Goal: Task Accomplishment & Management: Complete application form

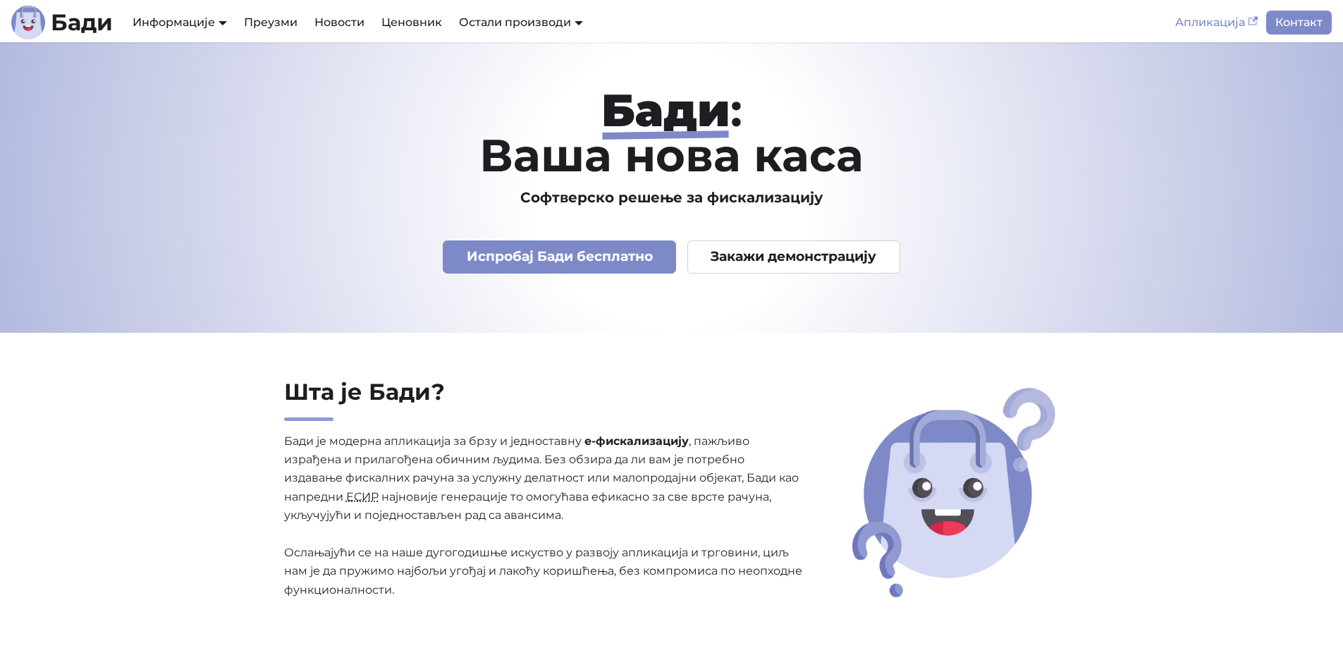
click at [1205, 18] on link "Апликација" at bounding box center [1215, 23] width 99 height 24
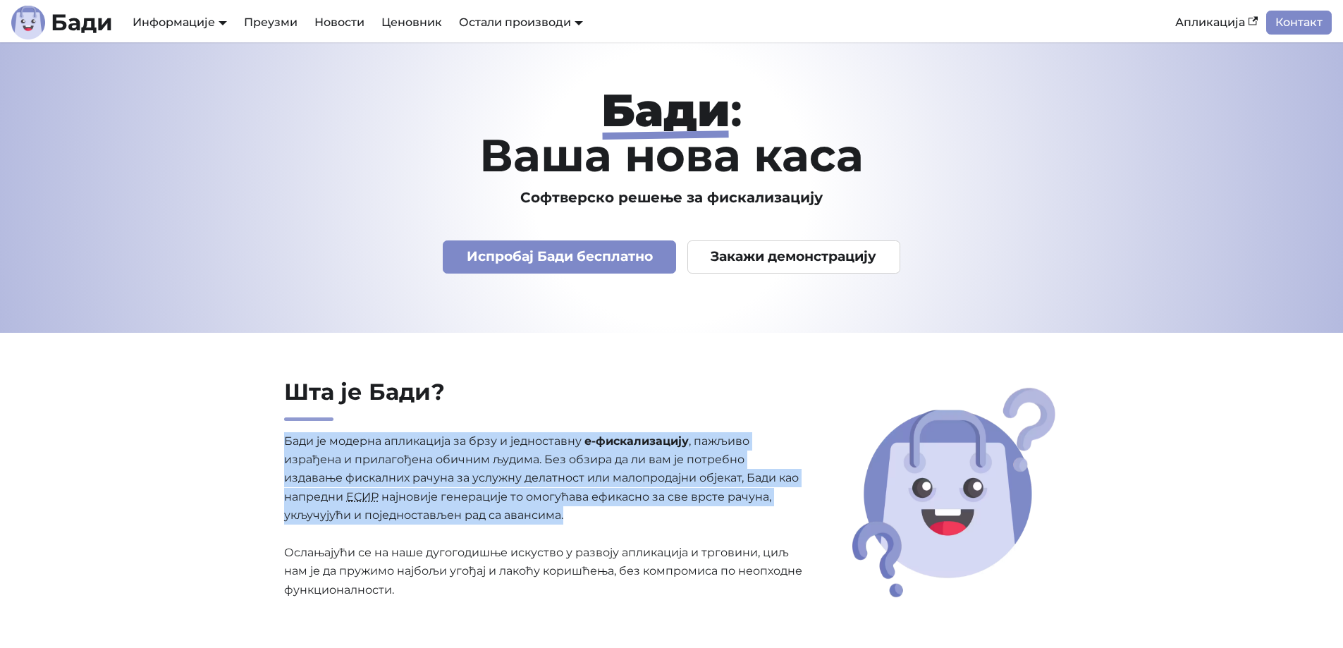
drag, startPoint x: 608, startPoint y: 517, endPoint x: 591, endPoint y: 417, distance: 100.9
click at [591, 417] on div "Шта је [PERSON_NAME]? [PERSON_NAME] је модерна апликација за брзу и једноставну…" at bounding box center [544, 496] width 543 height 236
click at [610, 491] on p "[PERSON_NAME] је модерна апликација за брзу и једноставну е-фискализацију , паж…" at bounding box center [544, 516] width 520 height 168
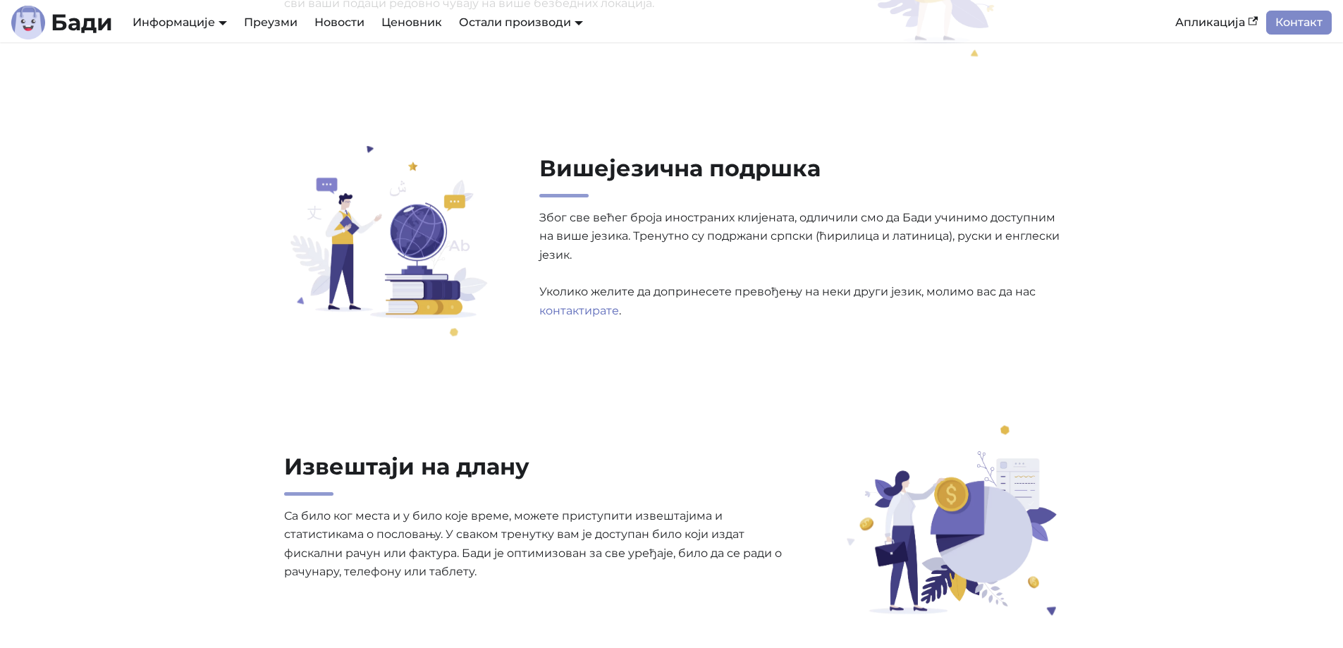
drag, startPoint x: 154, startPoint y: 253, endPoint x: 133, endPoint y: 424, distance: 172.0
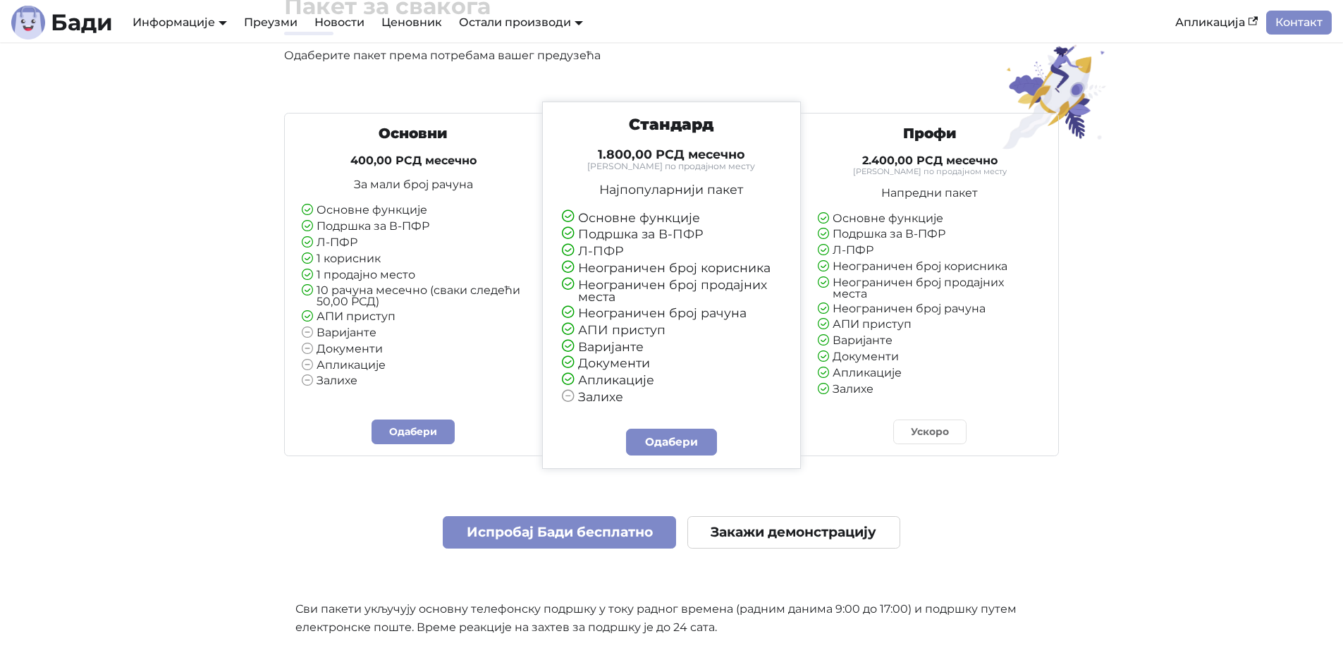
drag, startPoint x: 125, startPoint y: 421, endPoint x: 118, endPoint y: 398, distance: 24.1
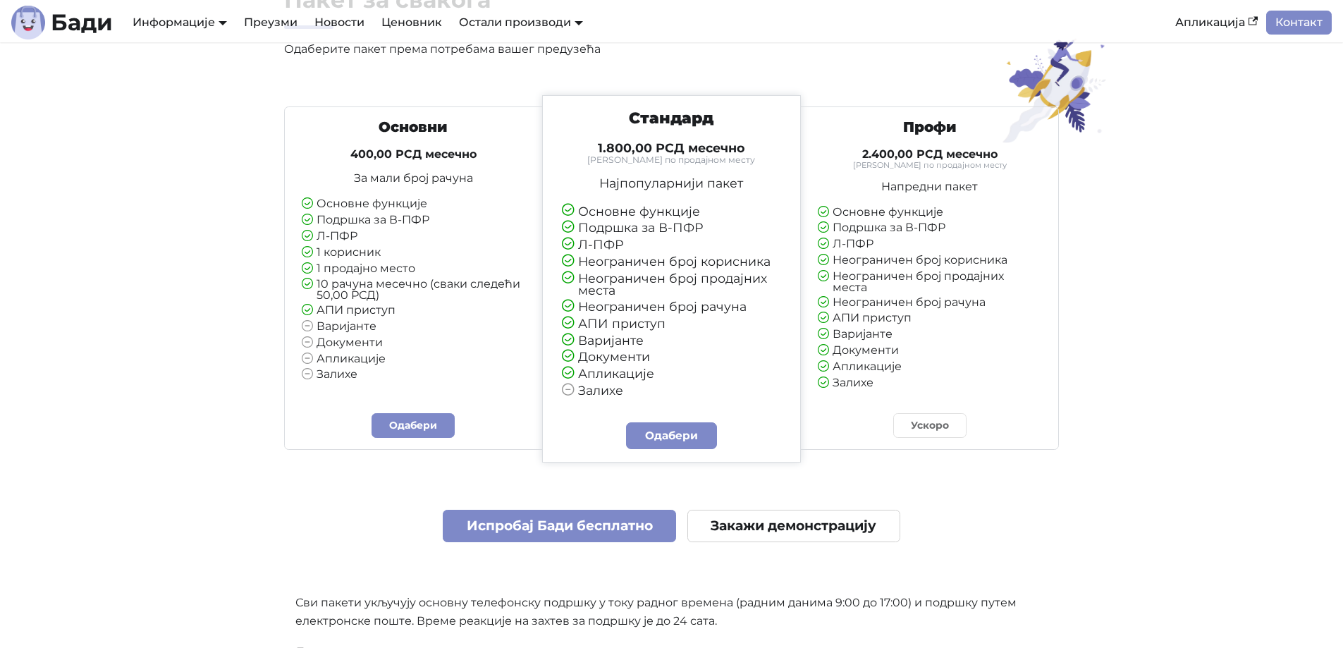
scroll to position [3236, 0]
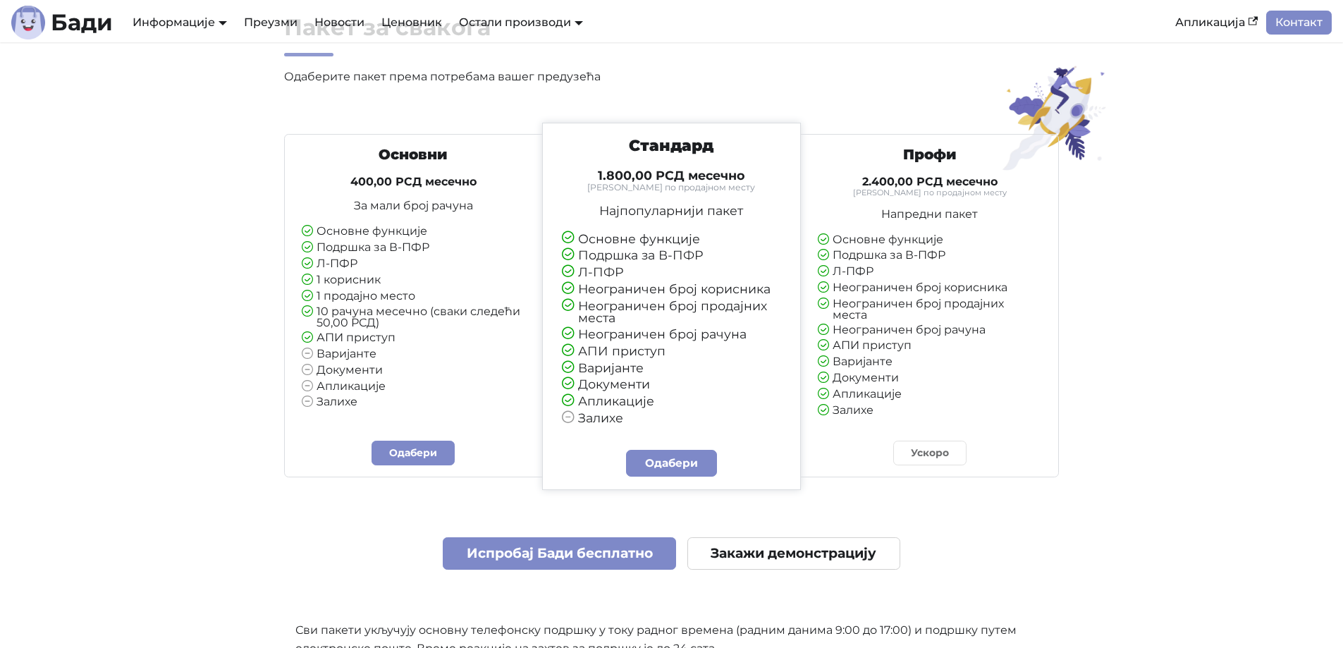
click at [628, 309] on li "Неограничен број продајних места" at bounding box center [672, 312] width 220 height 25
click at [651, 333] on li "Неограничен број рачуна" at bounding box center [672, 334] width 220 height 13
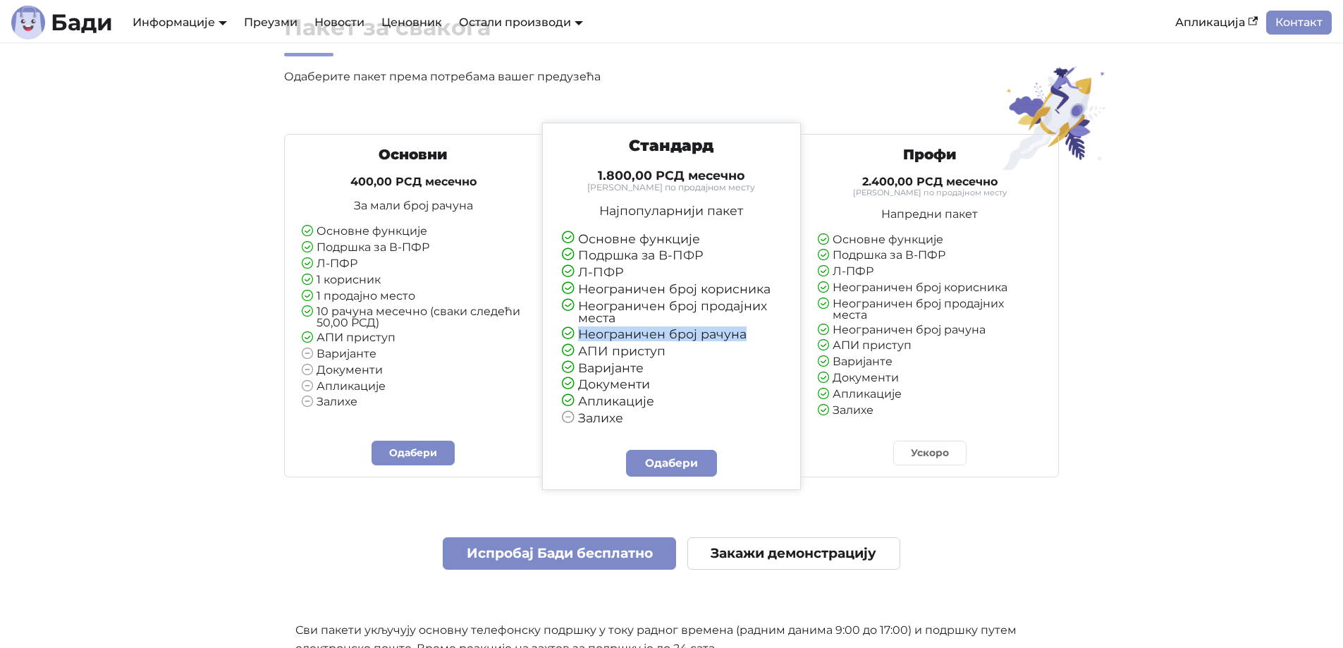
click at [651, 333] on li "Неограничен број рачуна" at bounding box center [672, 334] width 220 height 13
click at [665, 332] on li "Неограничен број рачуна" at bounding box center [672, 334] width 220 height 13
click at [632, 407] on li "Апликације" at bounding box center [672, 401] width 220 height 13
click at [645, 404] on li "Апликације" at bounding box center [672, 401] width 220 height 13
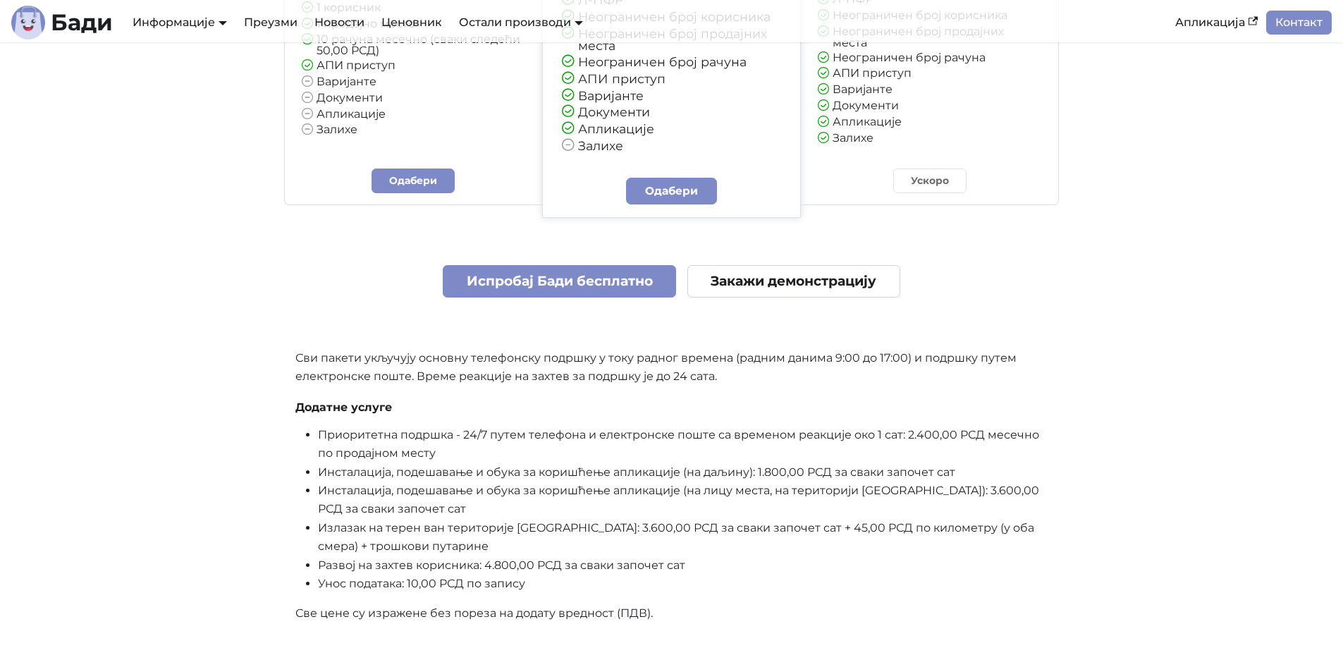
scroll to position [3518, 0]
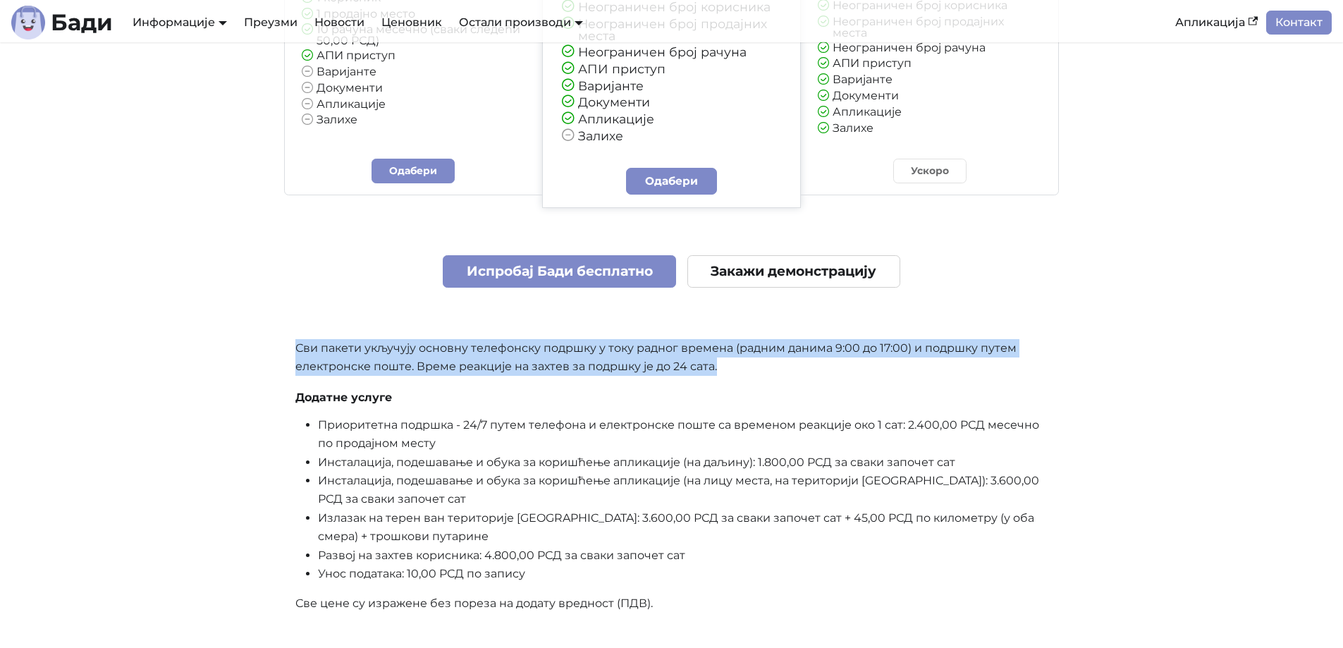
drag, startPoint x: 801, startPoint y: 371, endPoint x: 295, endPoint y: 350, distance: 506.5
click at [295, 350] on p "Сви пакети укључују основну телефонску подршку у току радног времена (радним да…" at bounding box center [671, 357] width 753 height 37
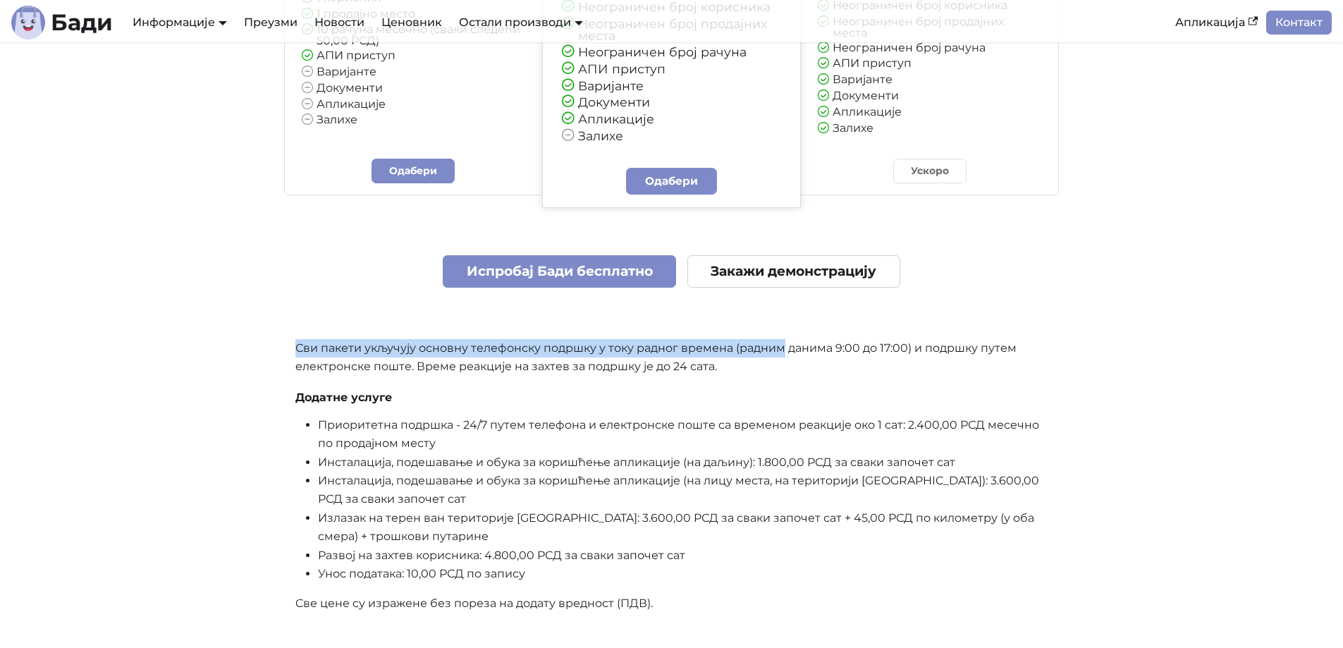
drag, startPoint x: 295, startPoint y: 350, endPoint x: 767, endPoint y: 351, distance: 472.2
click at [767, 351] on p "Сви пакети укључују основну телефонску подршку у току радног времена (радним да…" at bounding box center [671, 357] width 753 height 37
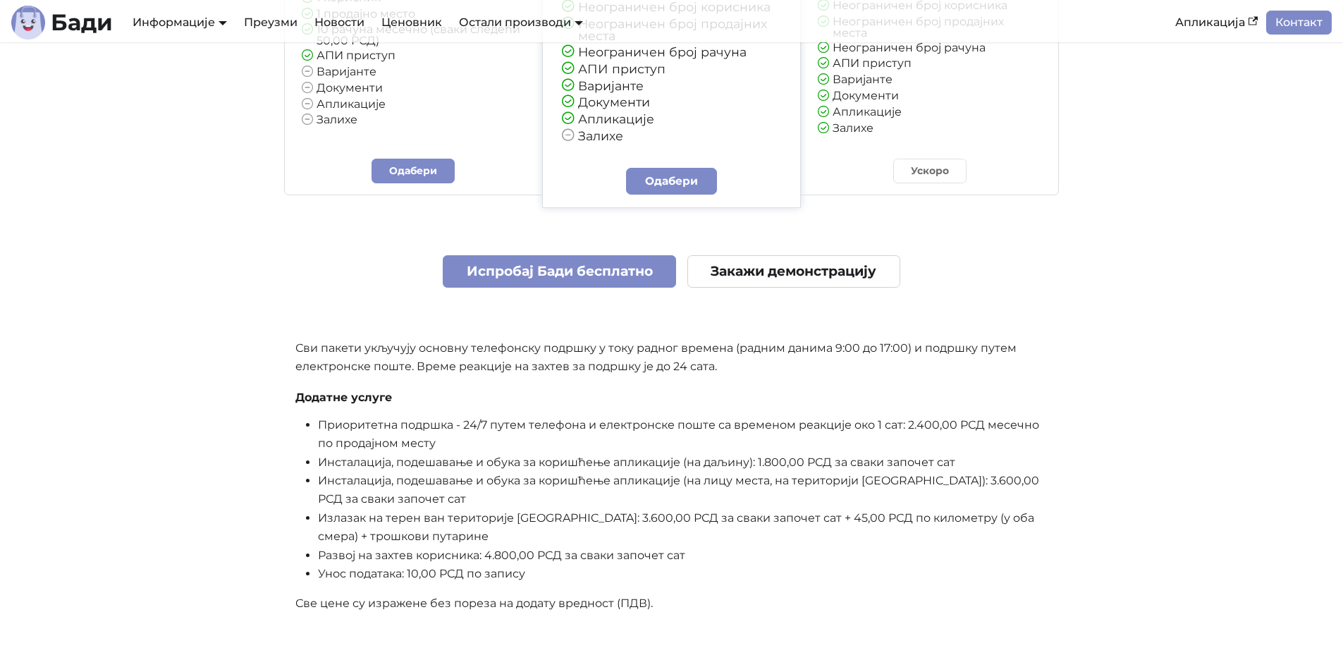
click at [771, 363] on p "Сви пакети укључују основну телефонску подршку у току радног времена (радним да…" at bounding box center [671, 357] width 753 height 37
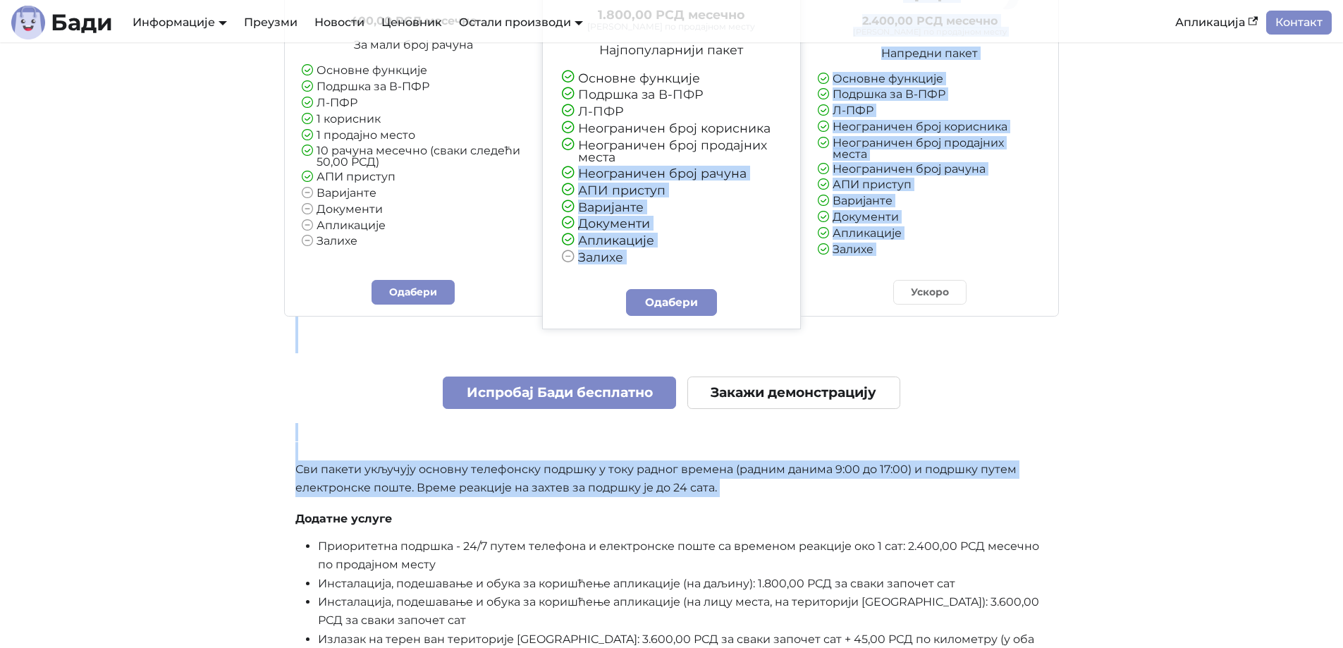
scroll to position [3307, 0]
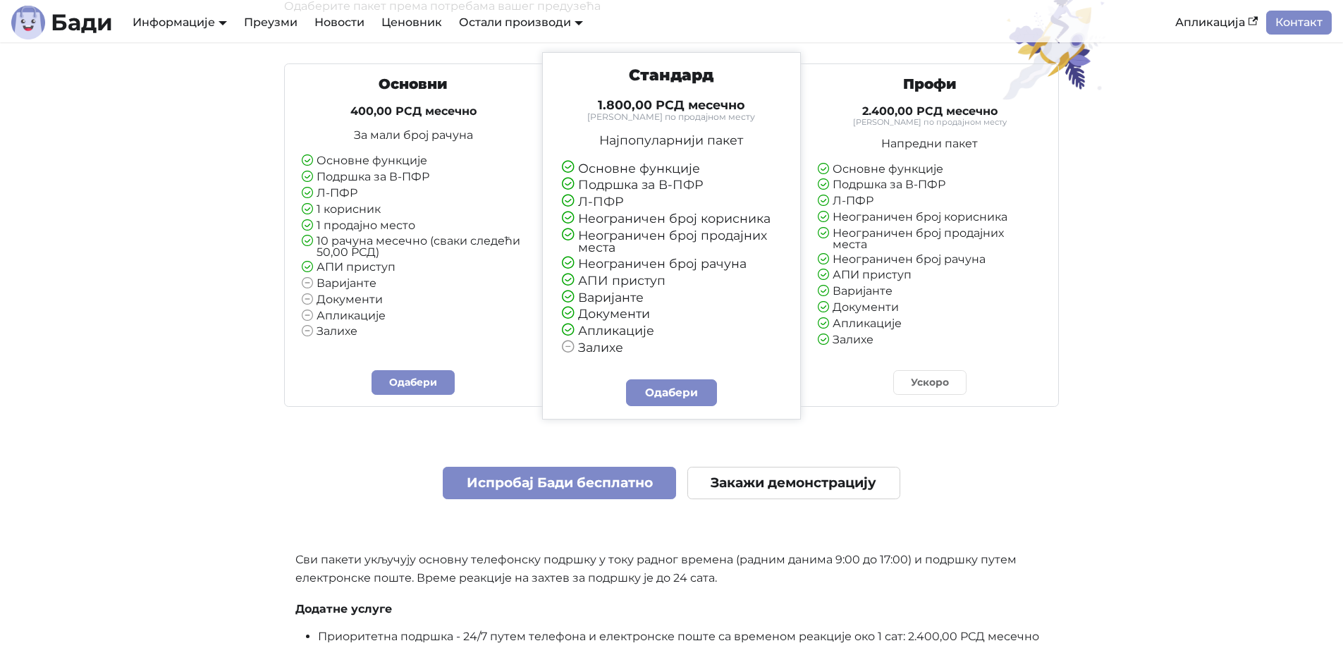
click at [746, 574] on p "Сви пакети укључују основну телефонску подршку у току радног времена (радним да…" at bounding box center [671, 568] width 753 height 37
drag, startPoint x: 600, startPoint y: 100, endPoint x: 770, endPoint y: 147, distance: 176.3
click at [770, 147] on div "Стандард 1.800,00 РСД месечно Тарифирано по продајном месту Најпопуларнији паке…" at bounding box center [671, 210] width 245 height 288
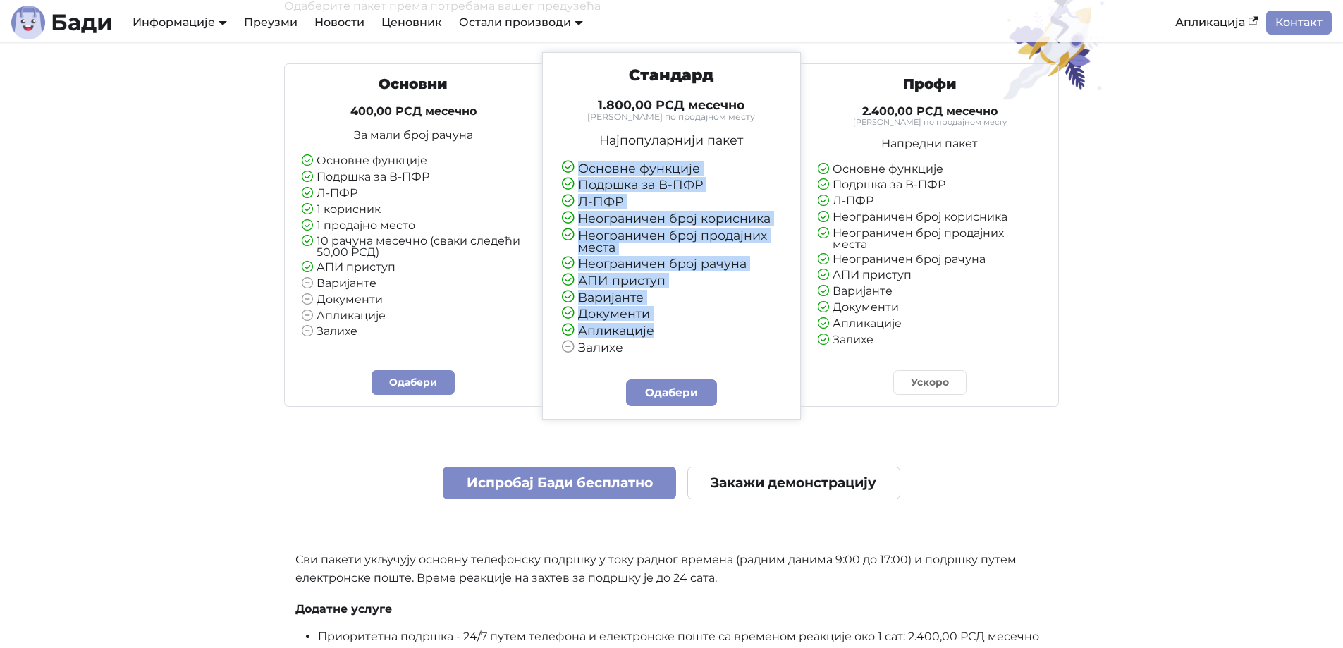
drag, startPoint x: 660, startPoint y: 345, endPoint x: 546, endPoint y: 152, distance: 225.0
click at [546, 152] on div "Стандард 1.800,00 РСД месечно Тарифирано по продајном месту Најпопуларнији паке…" at bounding box center [671, 235] width 259 height 366
click at [600, 172] on li "Основне функције" at bounding box center [672, 168] width 220 height 13
drag, startPoint x: 578, startPoint y: 165, endPoint x: 634, endPoint y: 354, distance: 196.9
click at [634, 354] on ul "Основне функције Подршка за В-ПФР Л-ПФР Неограничен број корисника Неограничен …" at bounding box center [672, 258] width 220 height 192
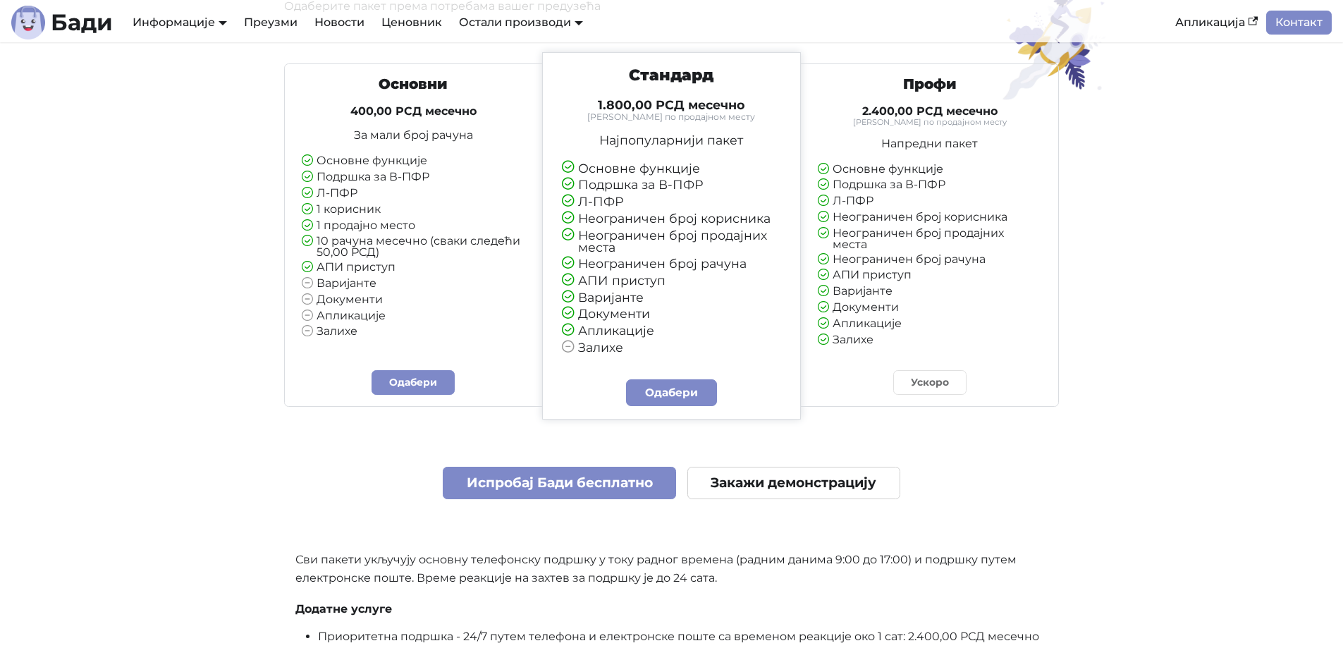
click at [620, 351] on li "Залихе" at bounding box center [672, 347] width 220 height 13
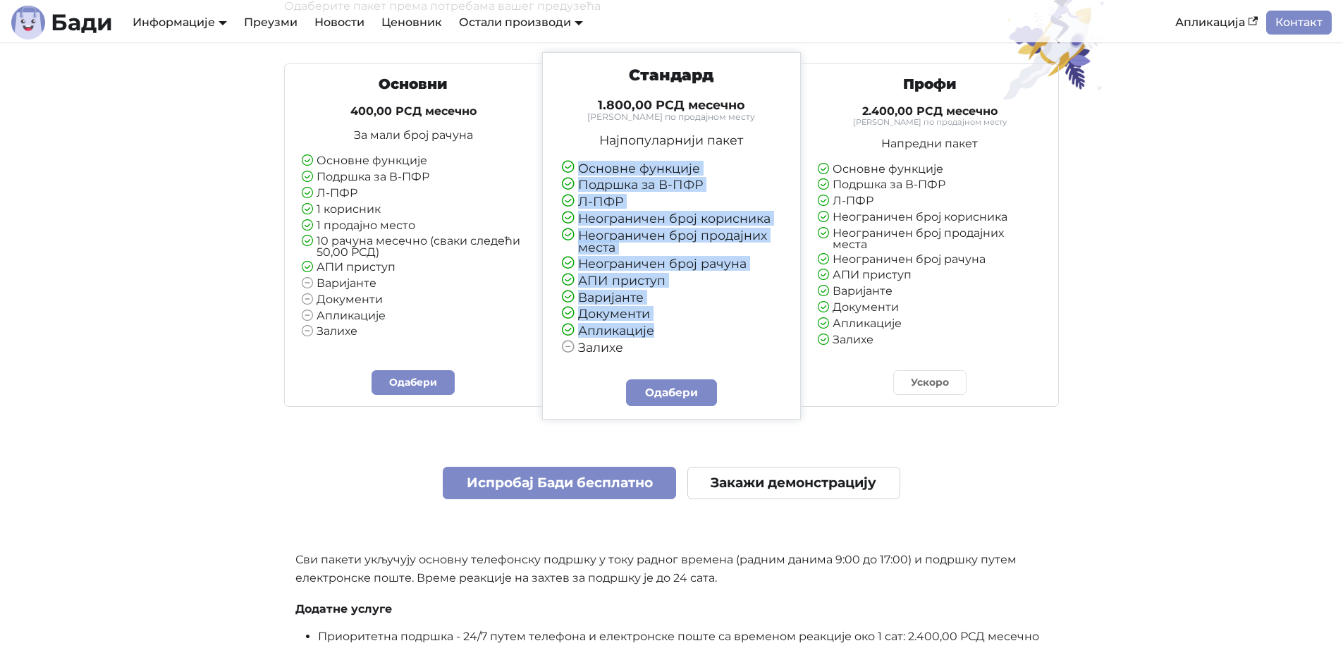
drag, startPoint x: 624, startPoint y: 351, endPoint x: 573, endPoint y: 159, distance: 198.5
click at [573, 159] on div "Стандард 1.800,00 РСД месечно Тарифирано по продајном месту Најпопуларнији паке…" at bounding box center [671, 210] width 245 height 288
drag, startPoint x: 573, startPoint y: 159, endPoint x: 628, endPoint y: 357, distance: 205.5
click at [628, 357] on div "Стандард 1.800,00 РСД месечно Тарифирано по продајном месту Најпопуларнији паке…" at bounding box center [671, 216] width 245 height 301
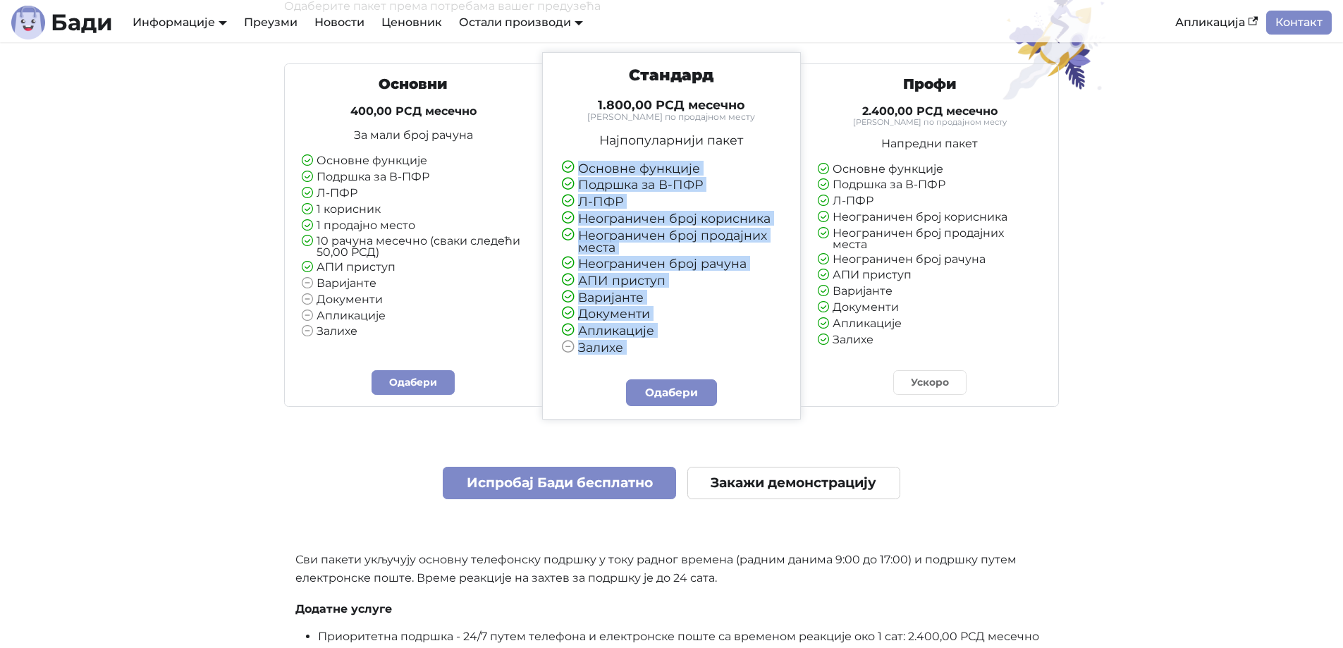
click at [628, 357] on div "Стандард 1.800,00 РСД месечно Тарифирано по продајном месту Најпопуларнији паке…" at bounding box center [671, 216] width 245 height 301
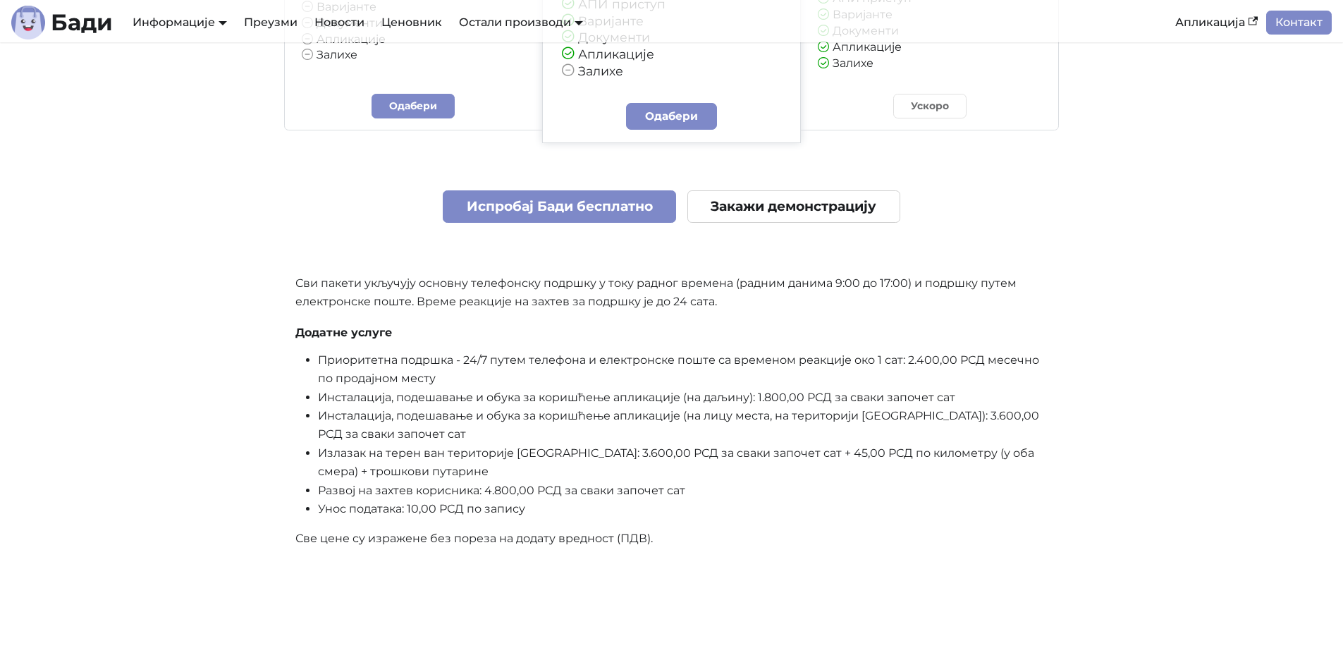
scroll to position [3659, 0]
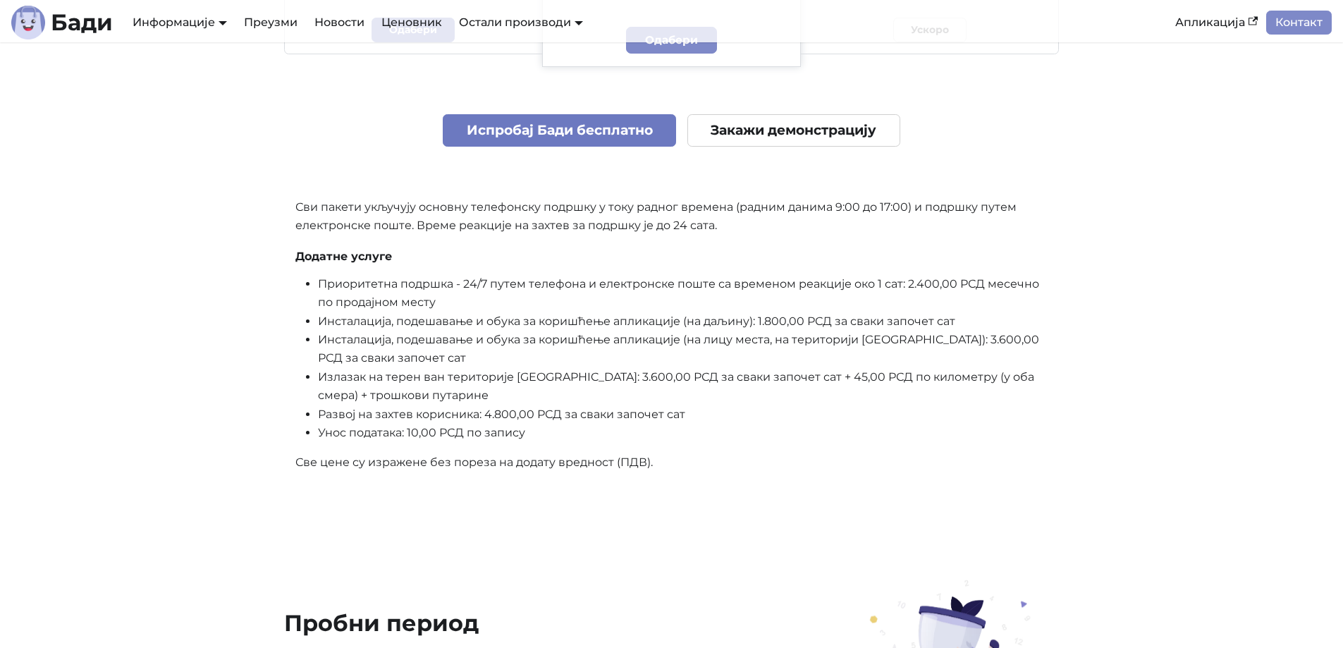
click at [552, 129] on link "Испробај Бади бесплатно" at bounding box center [559, 130] width 233 height 33
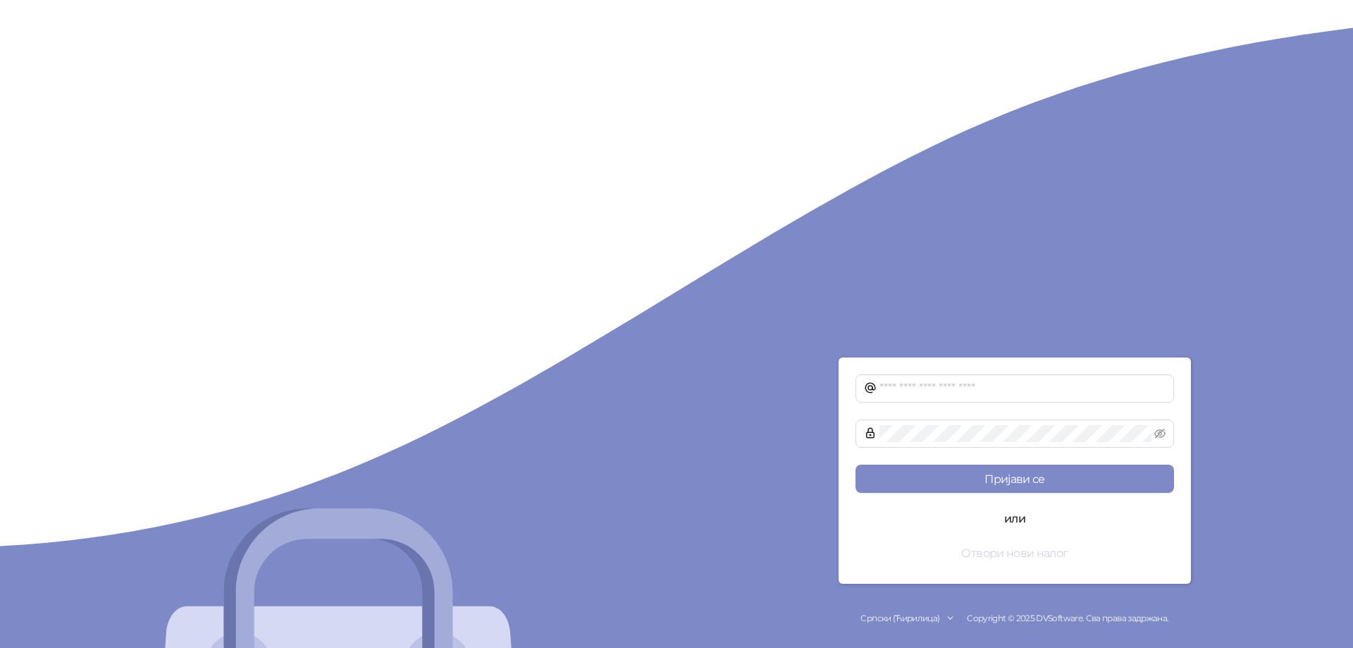
click at [1008, 557] on button "Отвори нови налог" at bounding box center [1015, 552] width 319 height 28
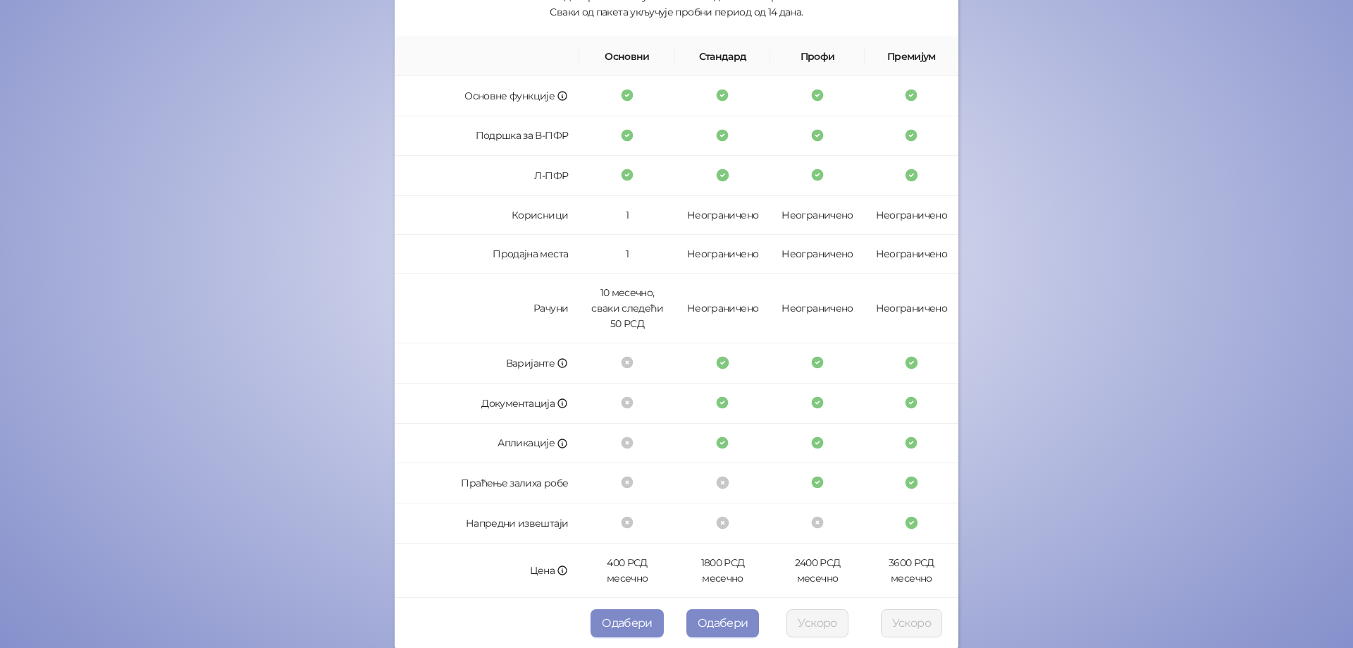
scroll to position [211, 0]
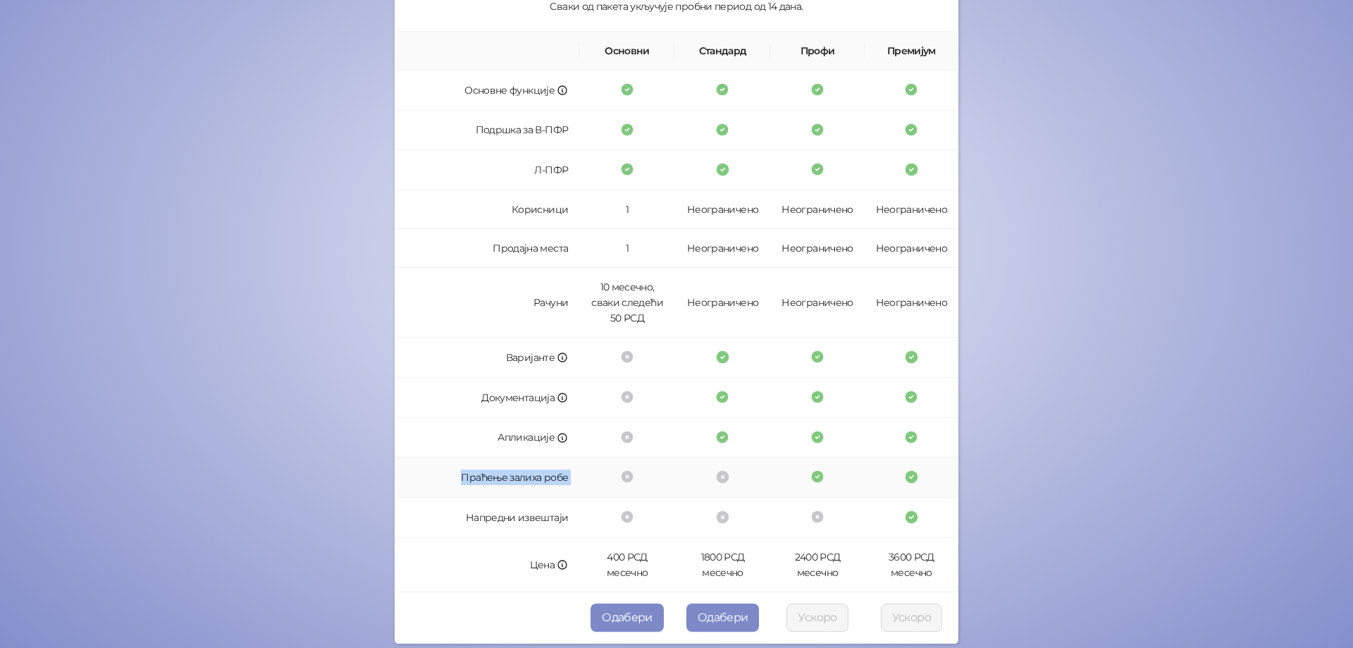
drag, startPoint x: 456, startPoint y: 481, endPoint x: 579, endPoint y: 490, distance: 123.6
click at [579, 490] on tr "Праћење залиха робе" at bounding box center [677, 477] width 564 height 40
click at [579, 490] on td at bounding box center [627, 477] width 96 height 40
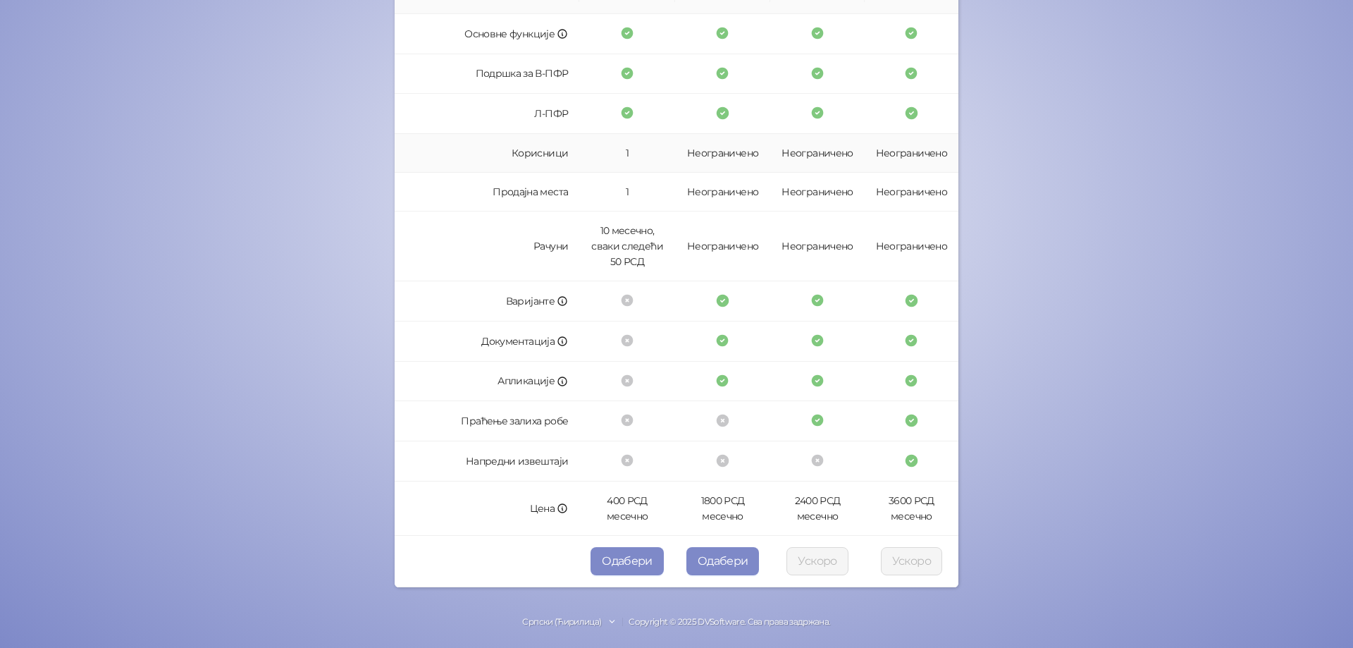
scroll to position [271, 0]
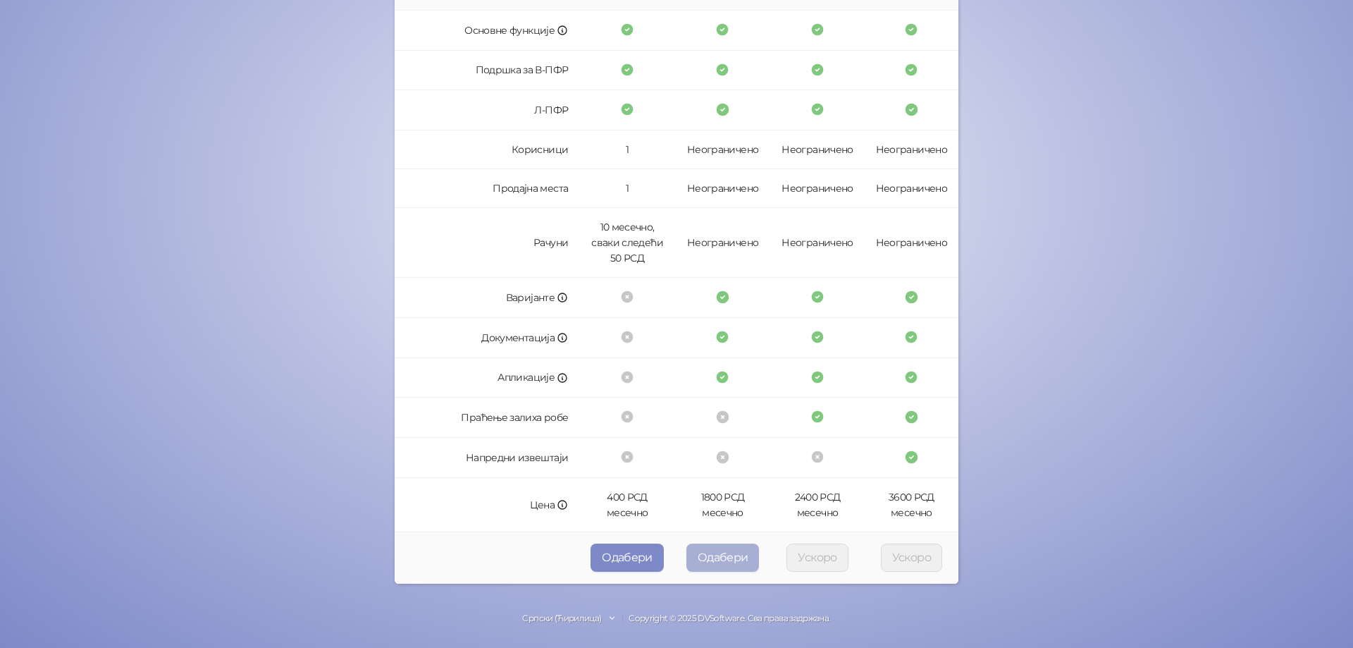
click at [732, 555] on button "Одабери" at bounding box center [722, 557] width 73 height 28
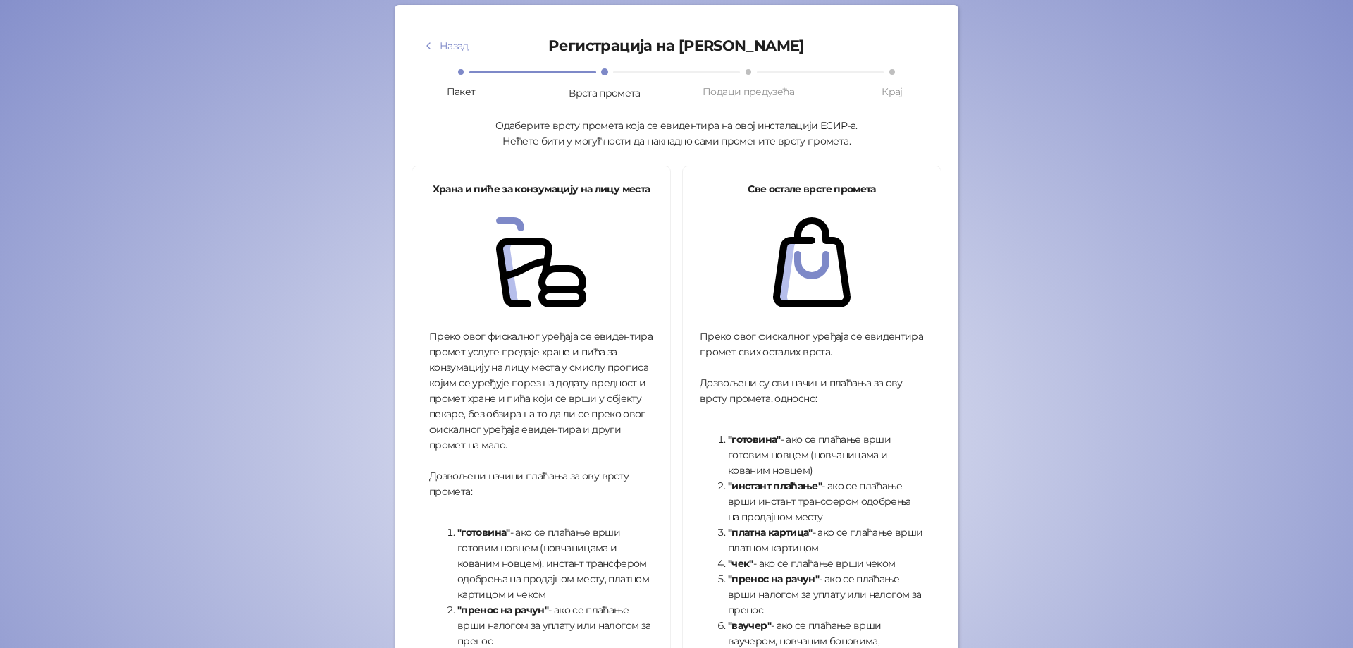
scroll to position [60, 0]
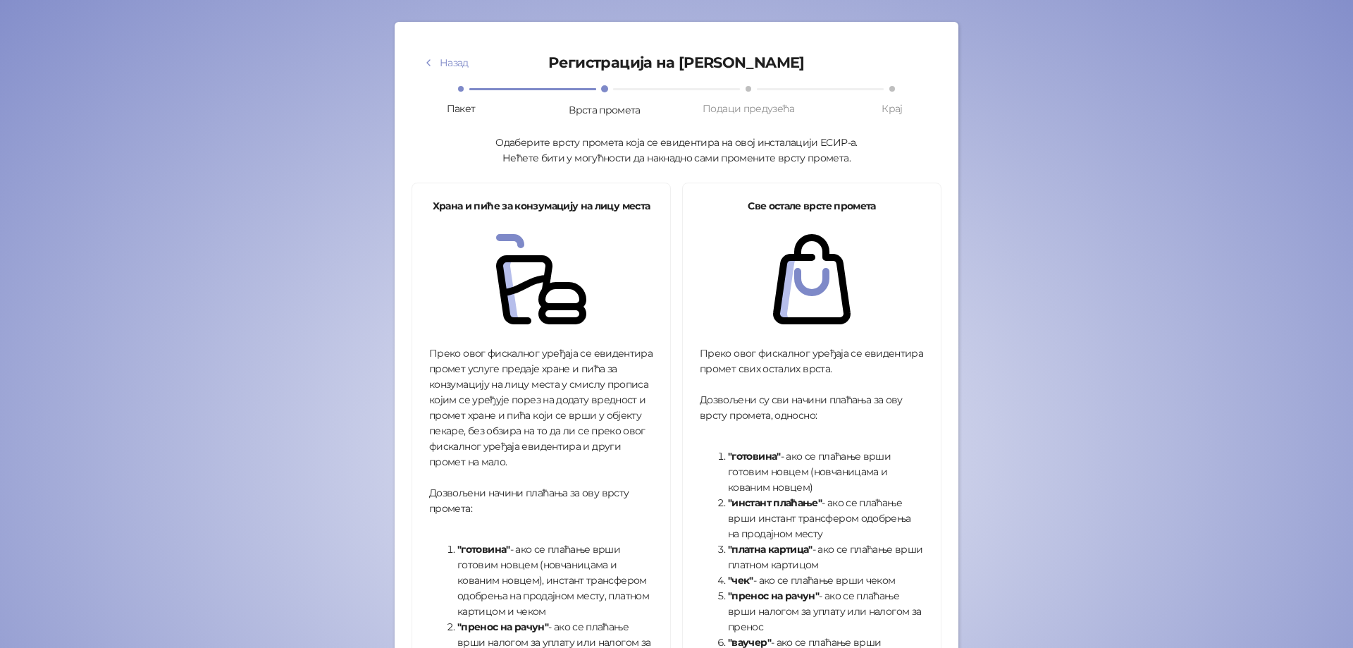
click at [522, 147] on div "Одаберите врсту промета која се евидентира на овој инсталацији ЕСИР-а. Нећете б…" at bounding box center [677, 150] width 530 height 31
click at [543, 147] on div "Одаберите врсту промета која се евидентира на овој инсталацији ЕСИР-а. Нећете б…" at bounding box center [677, 150] width 530 height 31
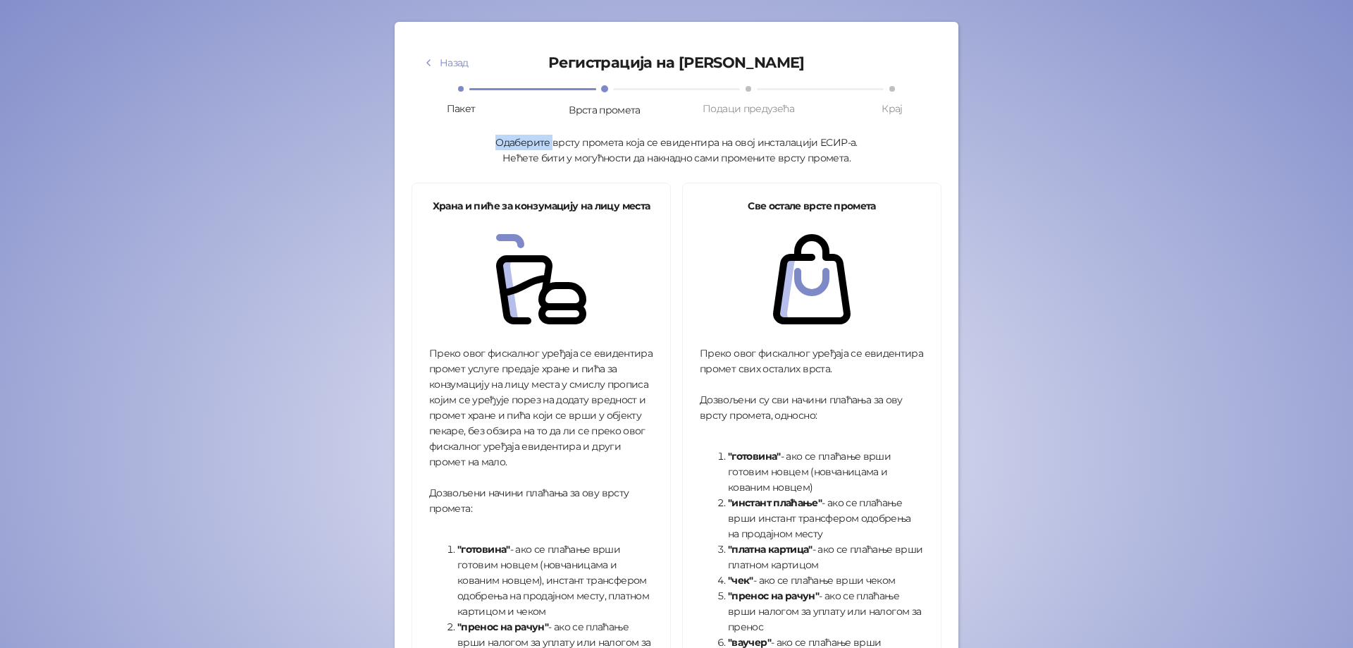
click at [543, 147] on div "Одаберите врсту промета која се евидентира на овој инсталацији ЕСИР-а. Нећете б…" at bounding box center [677, 150] width 530 height 31
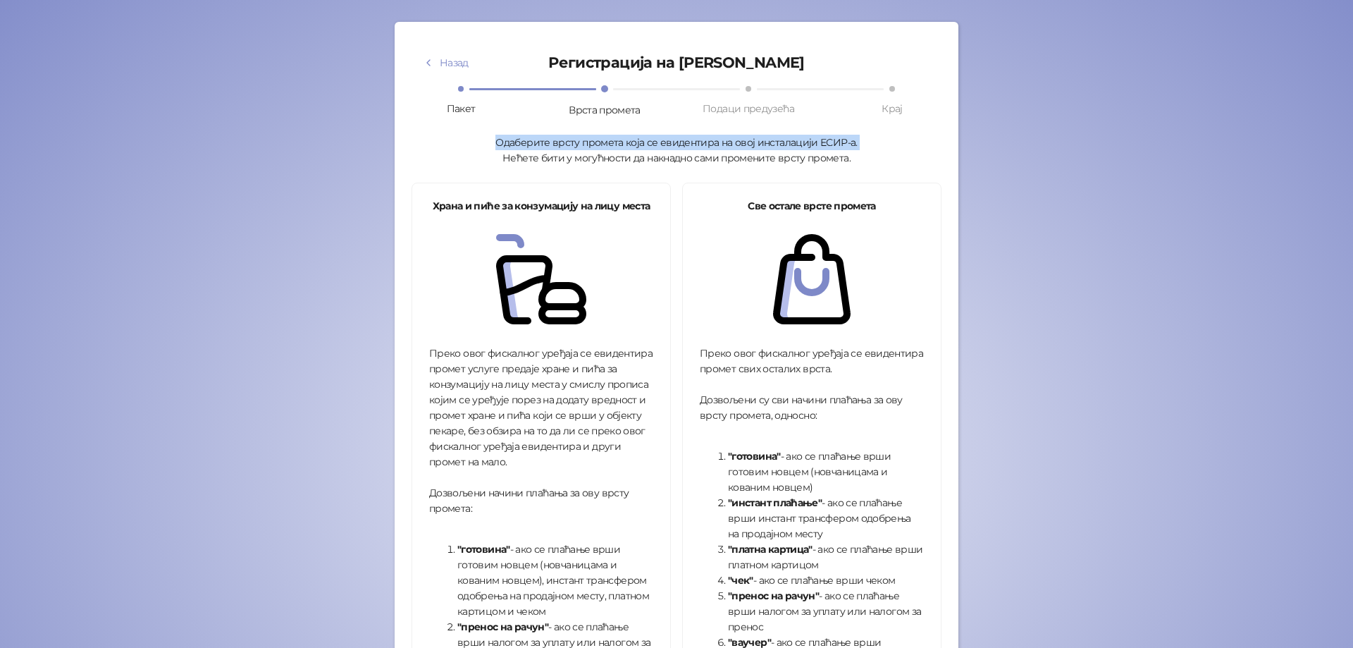
click at [542, 142] on div "Одаберите врсту промета која се евидентира на овој инсталацији ЕСИР-а. Нећете б…" at bounding box center [677, 150] width 530 height 31
click at [574, 165] on div "Одаберите врсту промета која се евидентира на овој инсталацији ЕСИР-а. Нећете б…" at bounding box center [677, 150] width 530 height 31
click at [573, 163] on div "Одаберите врсту промета која се евидентира на овој инсталацији ЕСИР-а. Нећете б…" at bounding box center [677, 150] width 530 height 31
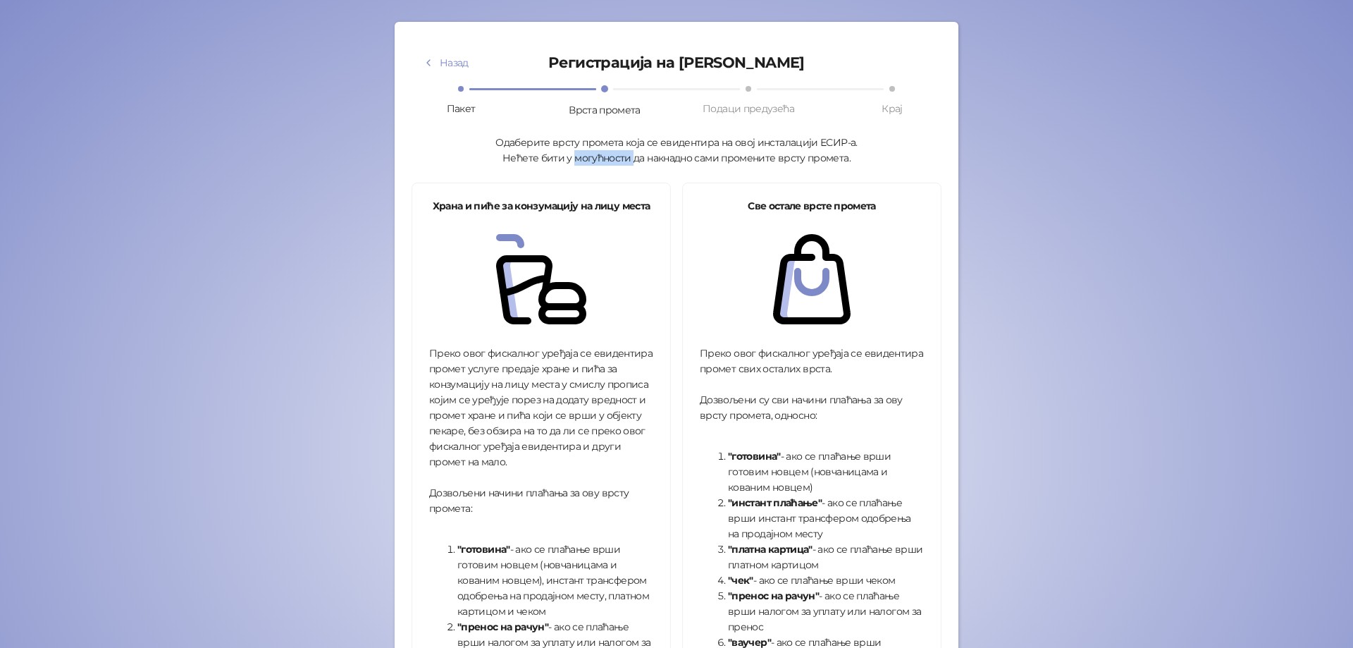
click at [573, 163] on div "Одаберите врсту промета која се евидентира на овој инсталацији ЕСИР-а. Нећете б…" at bounding box center [677, 150] width 530 height 31
click at [460, 211] on strong "Храна и пиће за конзумацију на лицу места" at bounding box center [542, 205] width 218 height 13
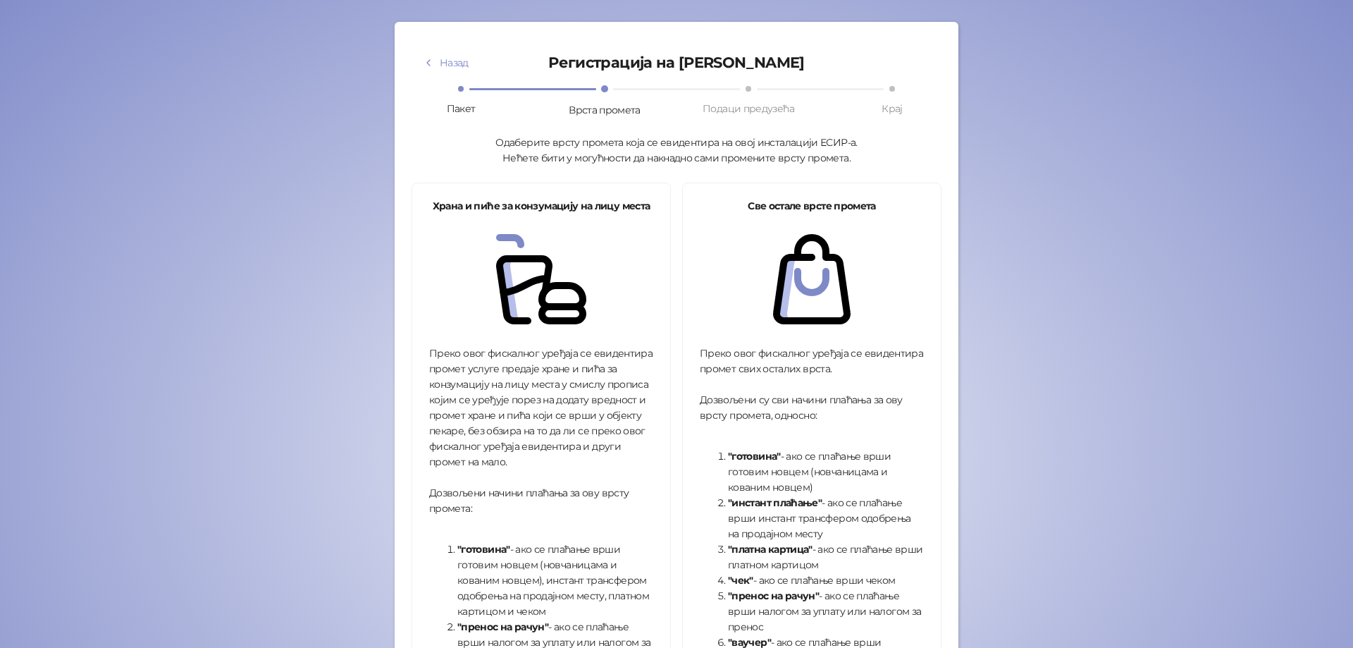
click at [460, 211] on strong "Храна и пиће за конзумацију на лицу места" at bounding box center [542, 205] width 218 height 13
click at [546, 165] on div "Одаберите врсту промета која се евидентира на овој инсталацији ЕСИР-а. Нећете б…" at bounding box center [677, 150] width 530 height 31
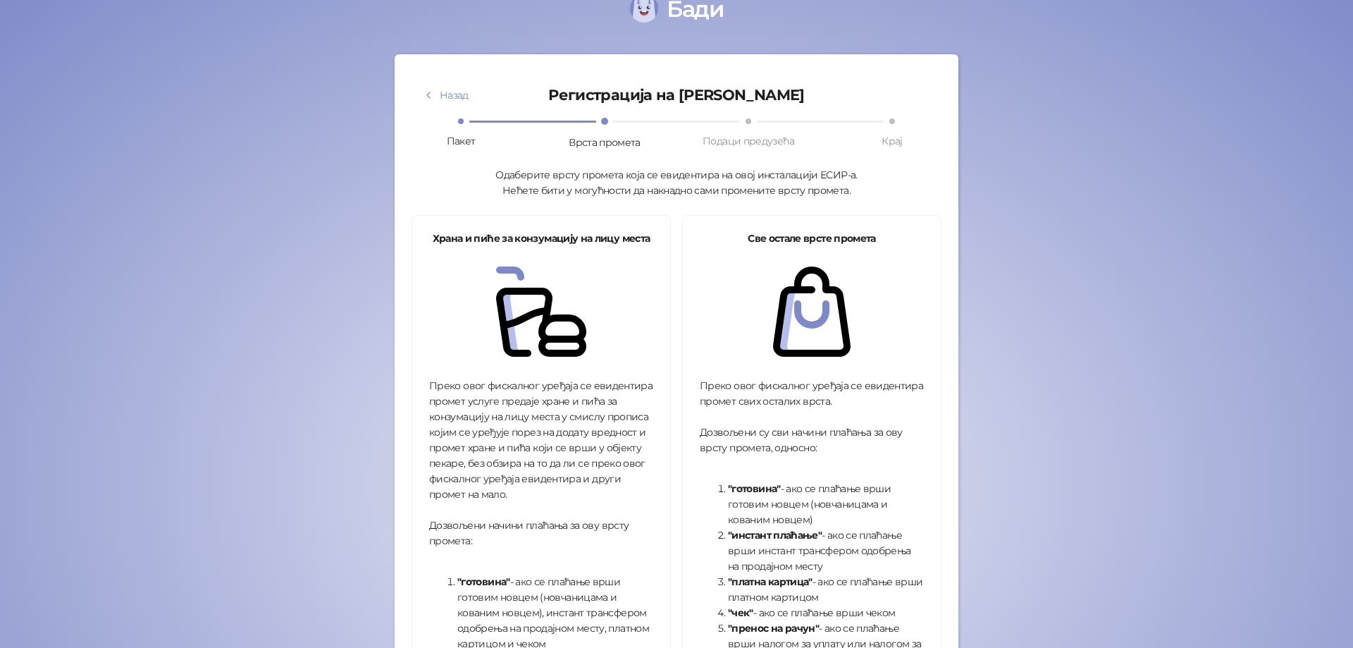
scroll to position [25, 0]
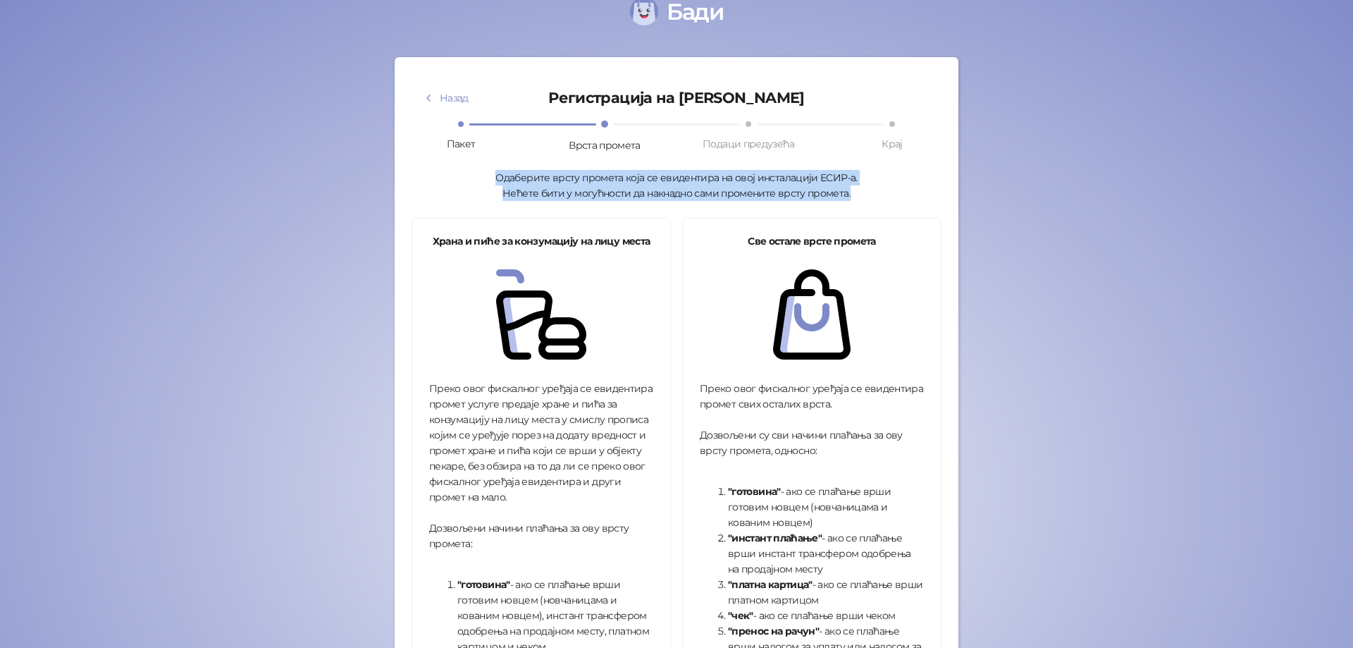
drag, startPoint x: 497, startPoint y: 177, endPoint x: 856, endPoint y: 192, distance: 359.8
click at [856, 192] on div "Одаберите врсту промета која се евидентира на овој инсталацији ЕСИР-а. Нећете б…" at bounding box center [677, 185] width 530 height 31
drag, startPoint x: 856, startPoint y: 192, endPoint x: 479, endPoint y: 161, distance: 378.3
click at [479, 161] on div "Назад Регистрација на Бади Пакет Врста промета Подаци предузећа Крај Одаберите …" at bounding box center [677, 496] width 530 height 845
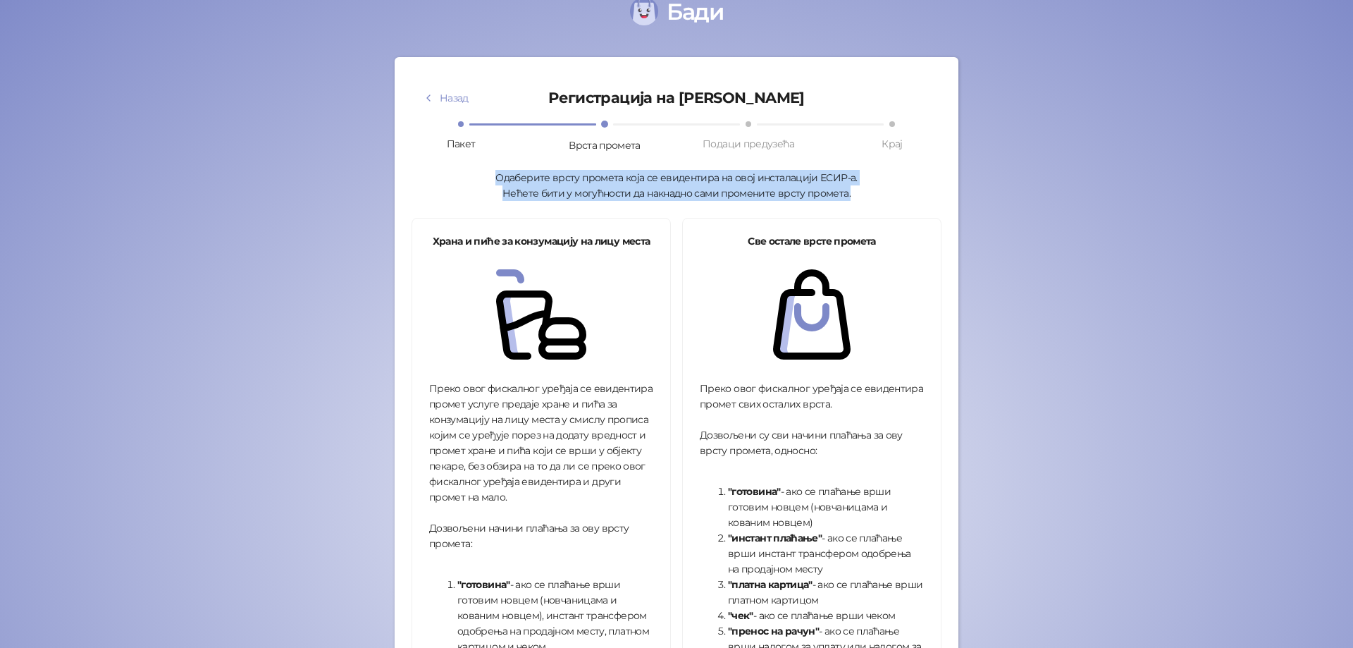
click at [491, 173] on div "Одаберите врсту промета која се евидентира на овој инсталацији ЕСИР-а. Нећете б…" at bounding box center [677, 185] width 530 height 31
drag, startPoint x: 491, startPoint y: 173, endPoint x: 860, endPoint y: 189, distance: 369.7
click at [860, 189] on div "Одаберите врсту промета која се евидентира на овој инсталацији ЕСИР-а. Нећете б…" at bounding box center [677, 185] width 530 height 31
drag, startPoint x: 860, startPoint y: 189, endPoint x: 467, endPoint y: 169, distance: 393.1
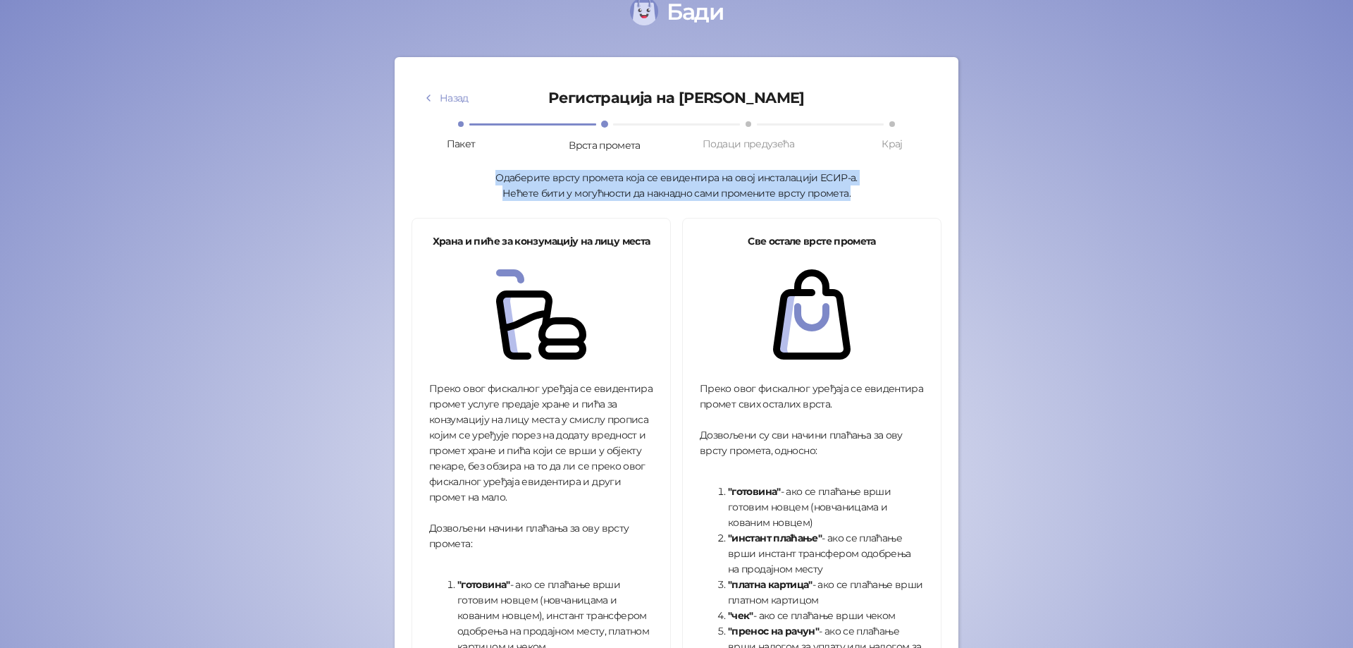
click at [467, 170] on div "Одаберите врсту промета која се евидентира на овој инсталацији ЕСИР-а. Нећете б…" at bounding box center [677, 185] width 530 height 31
drag, startPoint x: 467, startPoint y: 169, endPoint x: 884, endPoint y: 199, distance: 417.6
click at [884, 199] on div "Одаберите врсту промета која се евидентира на овој инсталацији ЕСИР-а. Нећете б…" at bounding box center [677, 185] width 530 height 31
